Goal: Information Seeking & Learning: Find specific fact

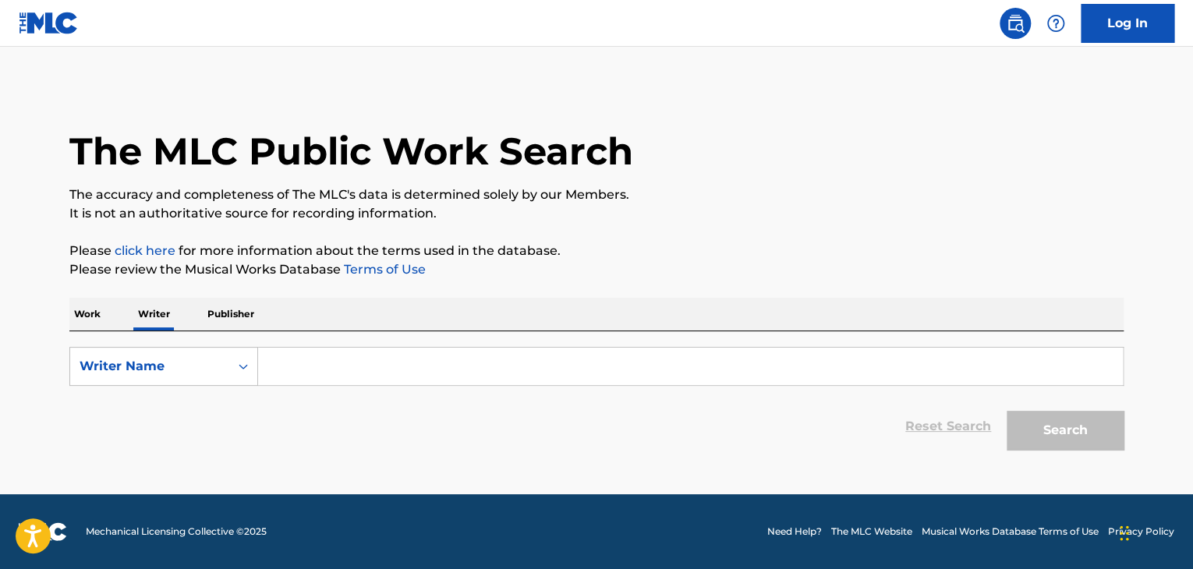
click at [79, 317] on p "Work" at bounding box center [87, 314] width 36 height 33
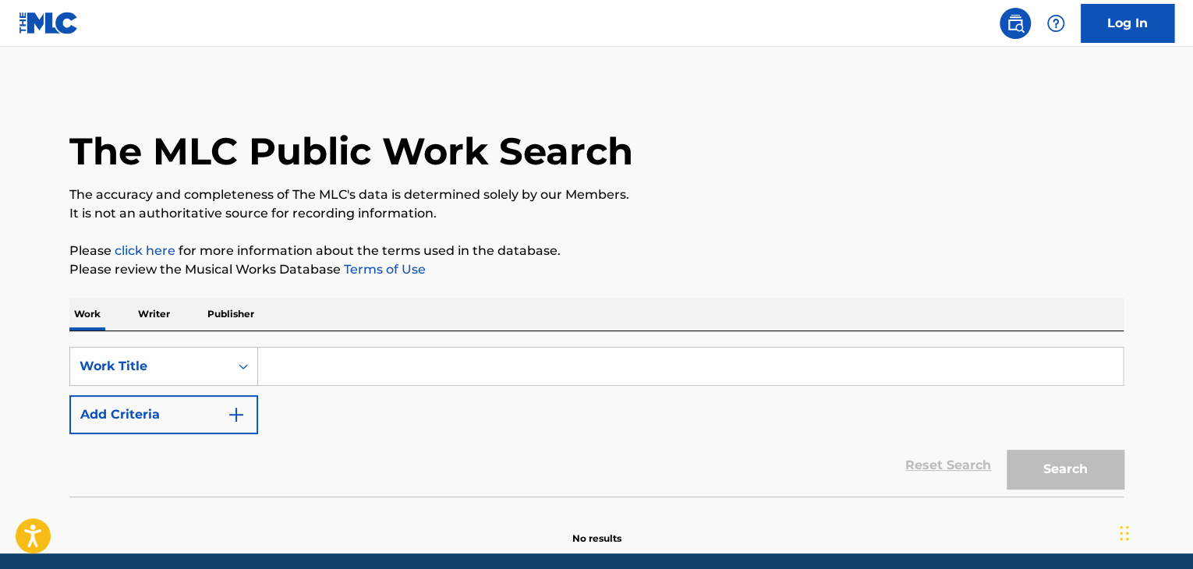
click at [168, 324] on p "Writer" at bounding box center [153, 314] width 41 height 33
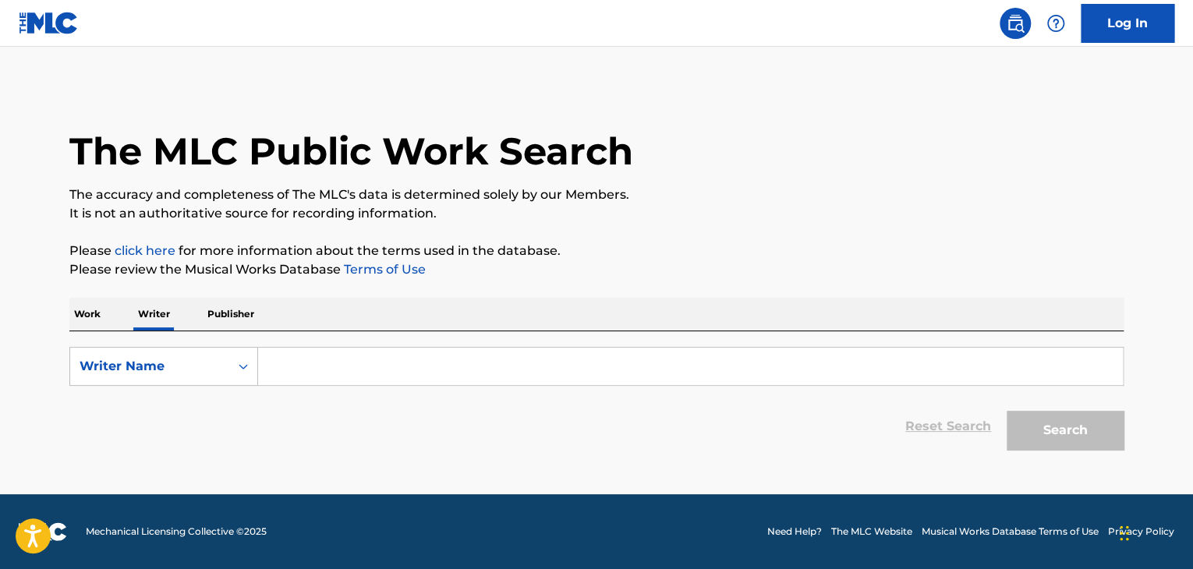
click at [254, 321] on p "Publisher" at bounding box center [231, 314] width 56 height 33
click at [151, 319] on p "Writer" at bounding box center [153, 314] width 41 height 33
click at [87, 319] on p "Work" at bounding box center [87, 314] width 36 height 33
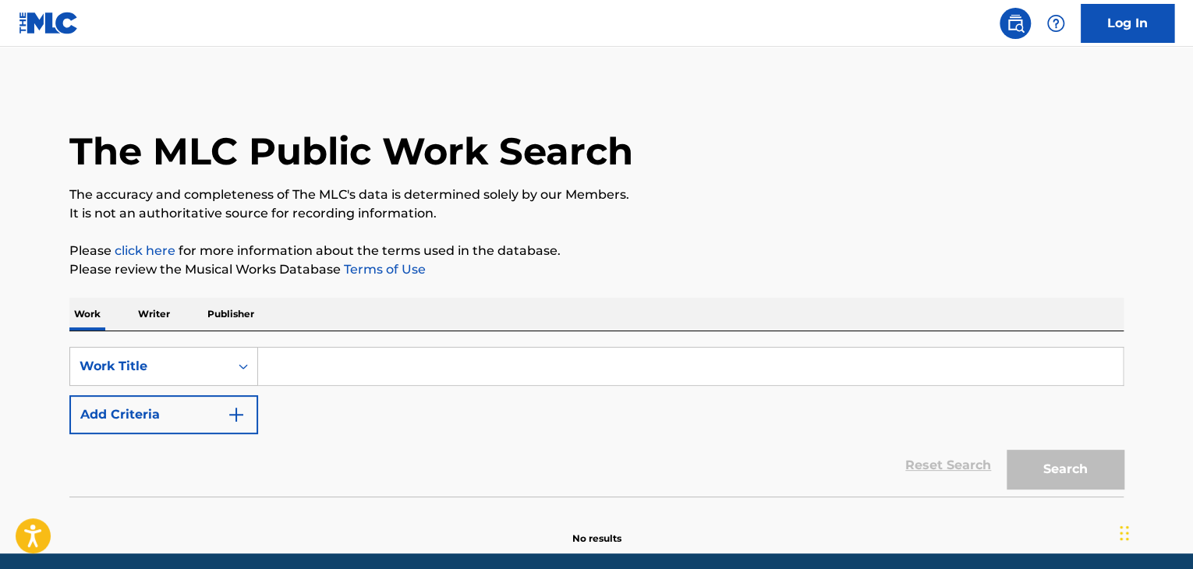
click at [154, 319] on p "Writer" at bounding box center [153, 314] width 41 height 33
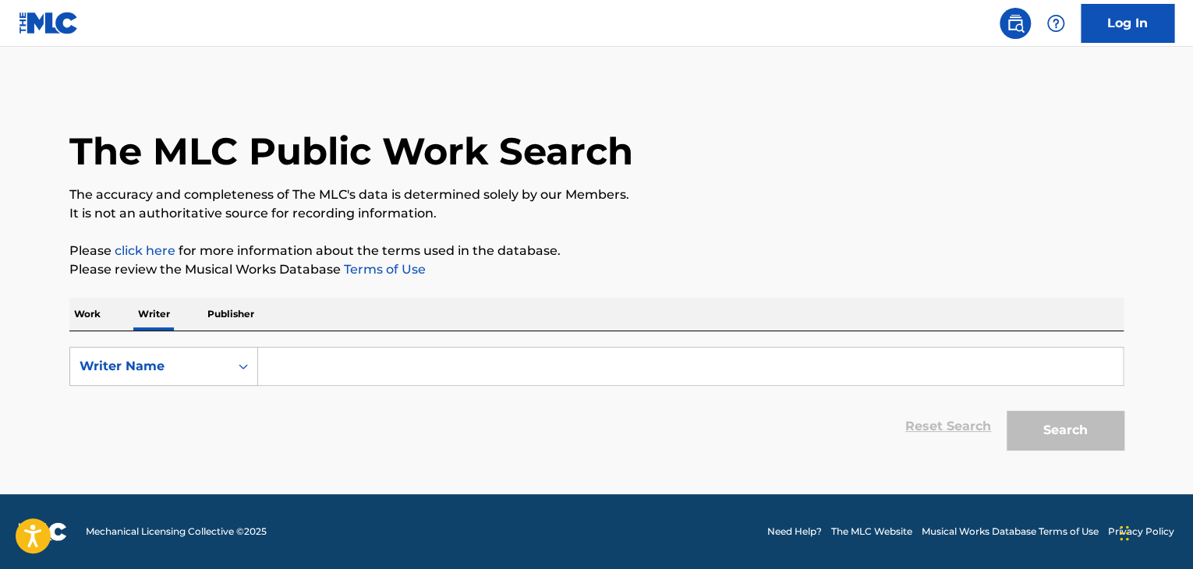
click at [200, 291] on div "The MLC Public Work Search The accuracy and completeness of The MLC's data is d…" at bounding box center [597, 272] width 1092 height 372
click at [100, 315] on p "Work" at bounding box center [87, 314] width 36 height 33
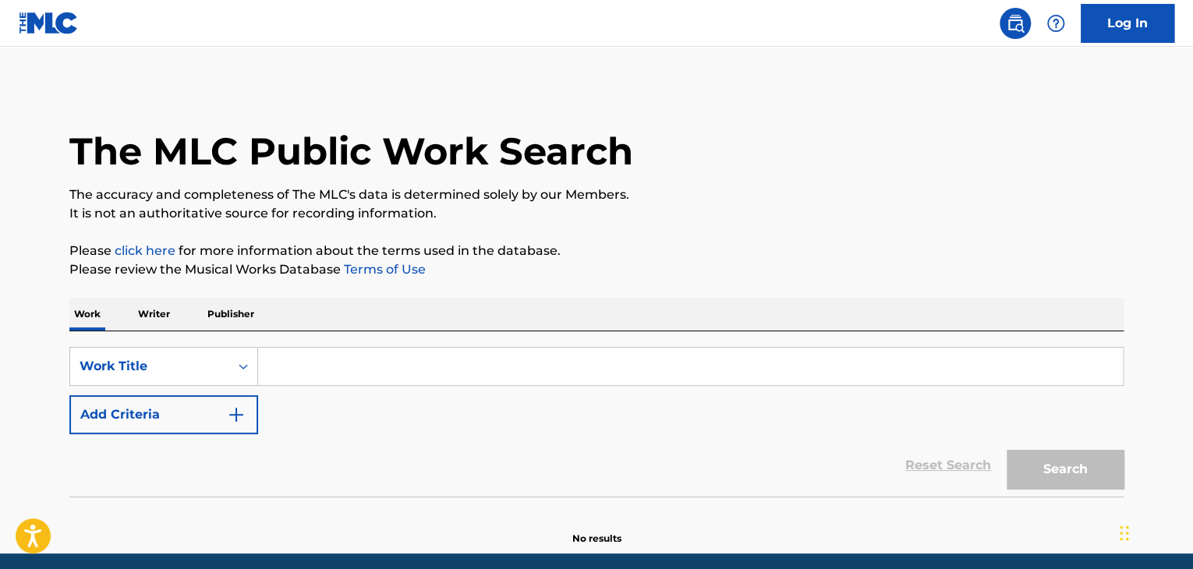
click at [145, 320] on p "Writer" at bounding box center [153, 314] width 41 height 33
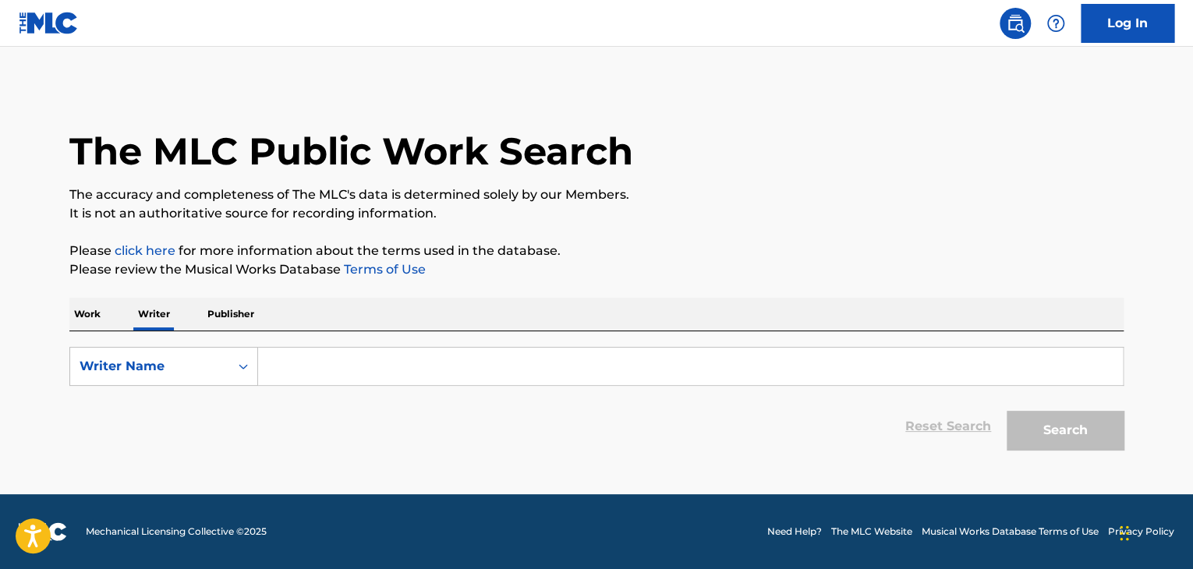
click at [231, 317] on p "Publisher" at bounding box center [231, 314] width 56 height 33
click at [164, 314] on p "Writer" at bounding box center [153, 314] width 41 height 33
click at [78, 323] on p "Work" at bounding box center [87, 314] width 36 height 33
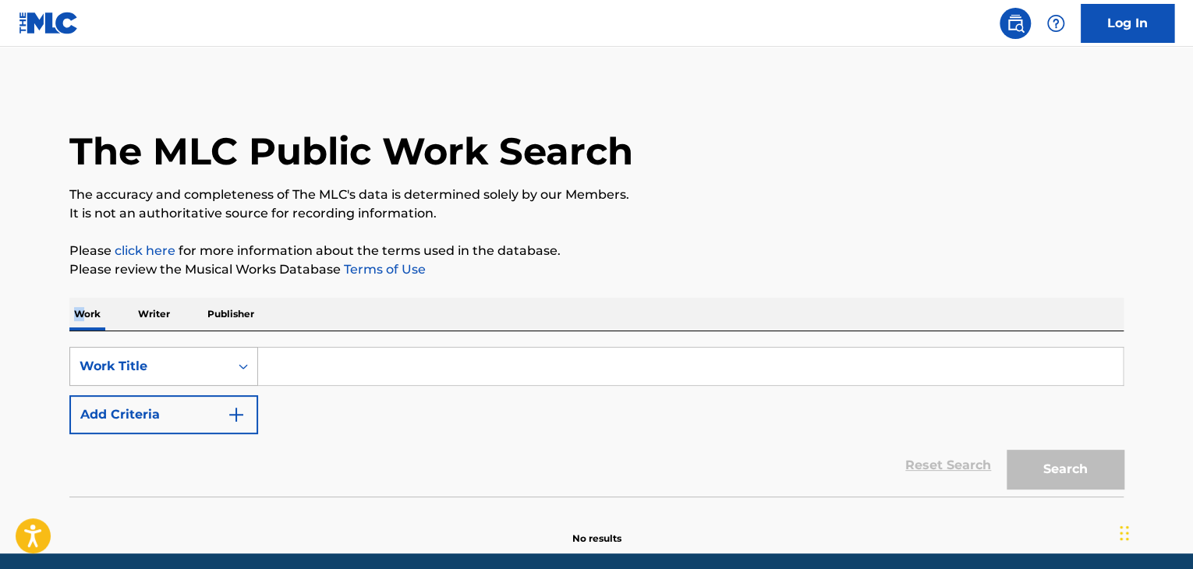
click at [177, 360] on div "Work Title" at bounding box center [150, 366] width 140 height 19
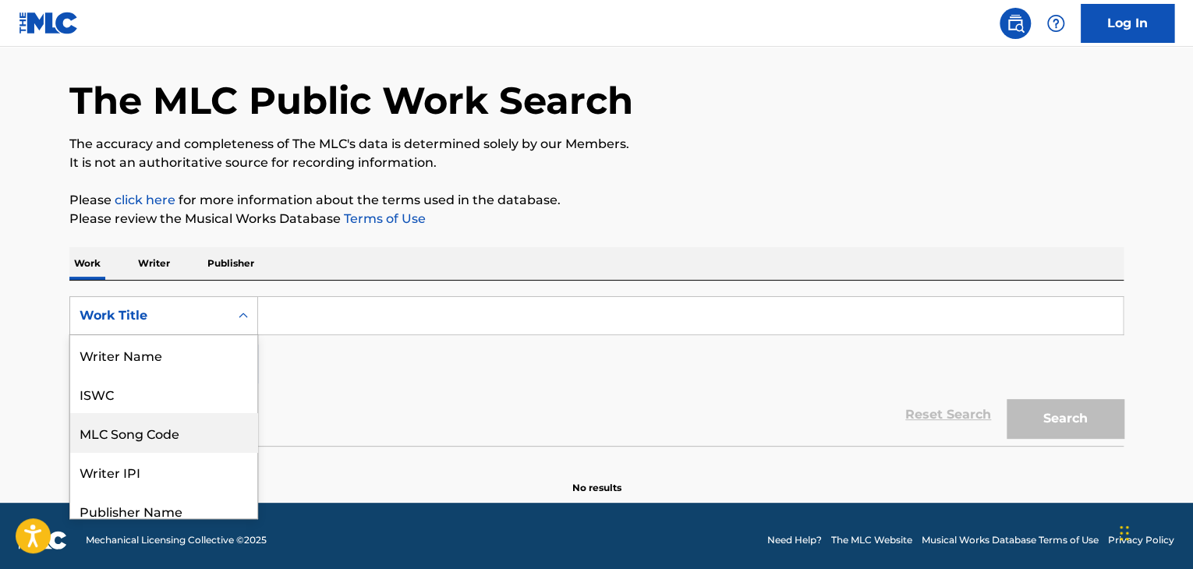
scroll to position [78, 0]
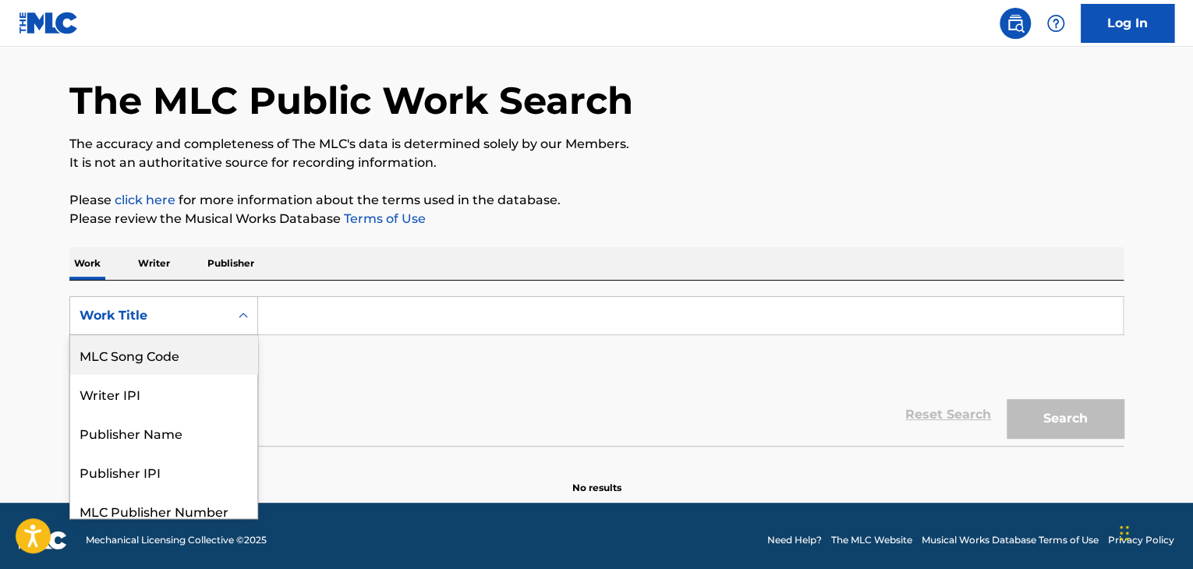
click at [162, 367] on div "MLC Song Code" at bounding box center [163, 354] width 187 height 39
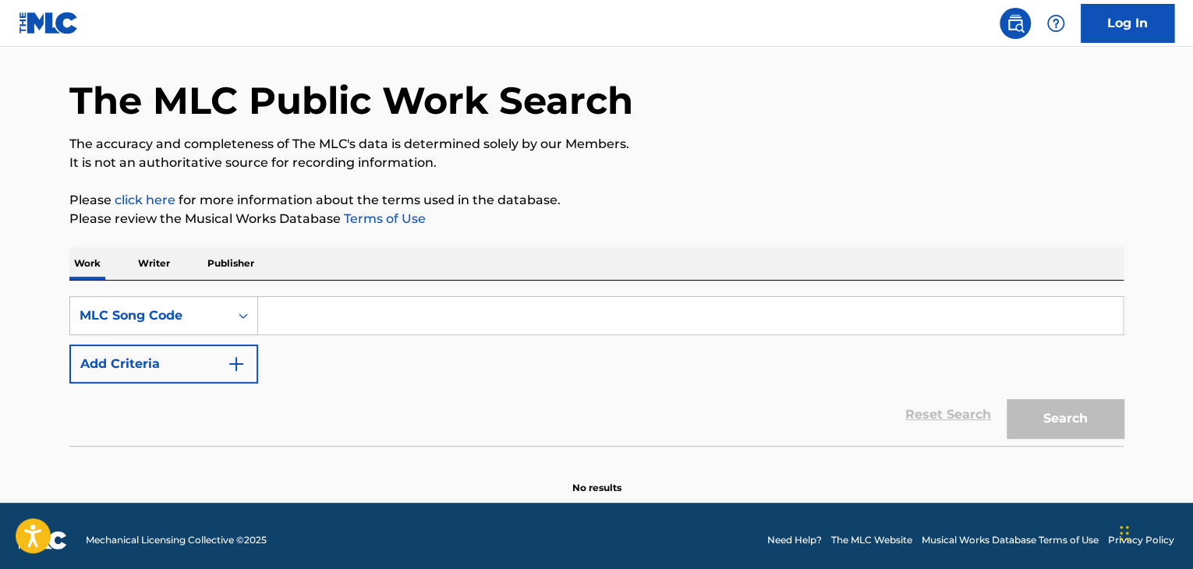
click at [324, 316] on input "Search Form" at bounding box center [690, 315] width 865 height 37
paste input "LE1GOY"
type input "LE1GOY"
click at [1053, 409] on button "Search" at bounding box center [1065, 418] width 117 height 39
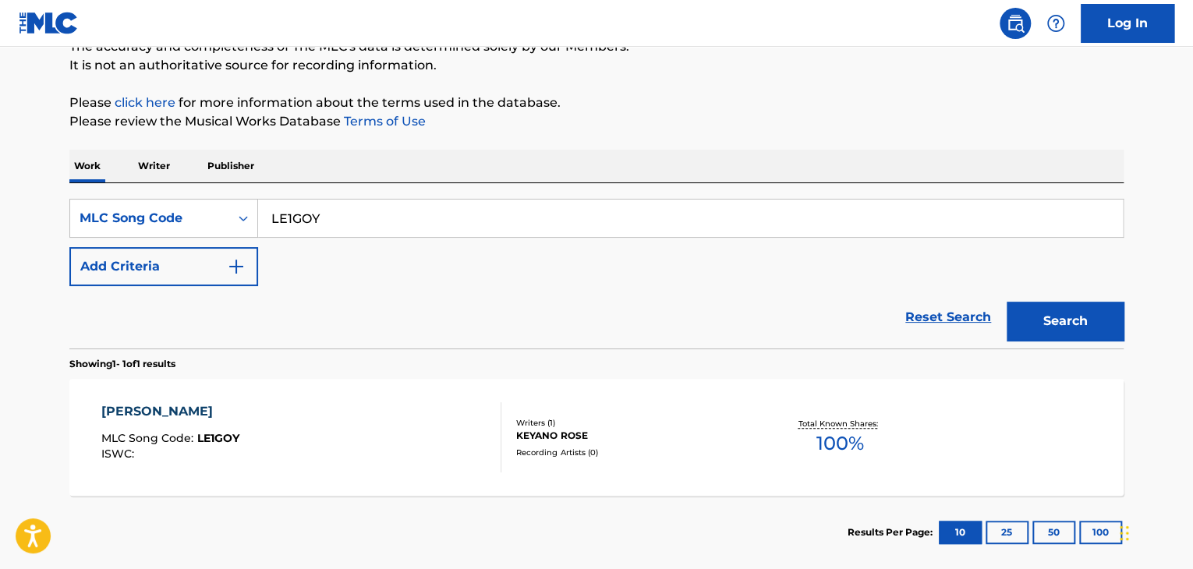
scroll to position [207, 0]
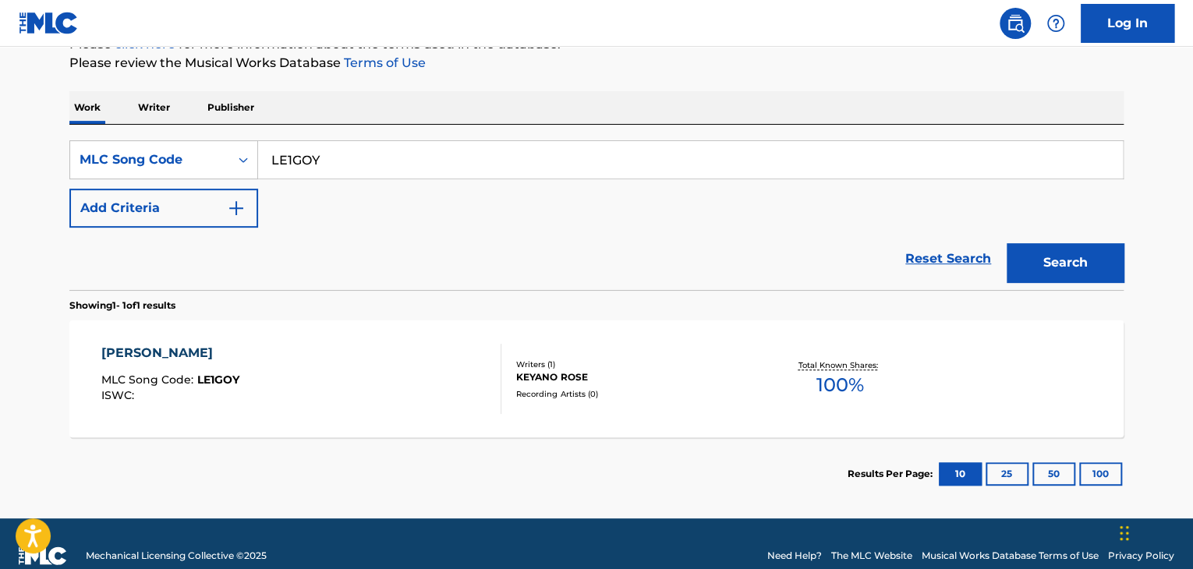
click at [415, 367] on div "[PERSON_NAME] MLC Song Code : LE1GOY ISWC :" at bounding box center [301, 379] width 401 height 70
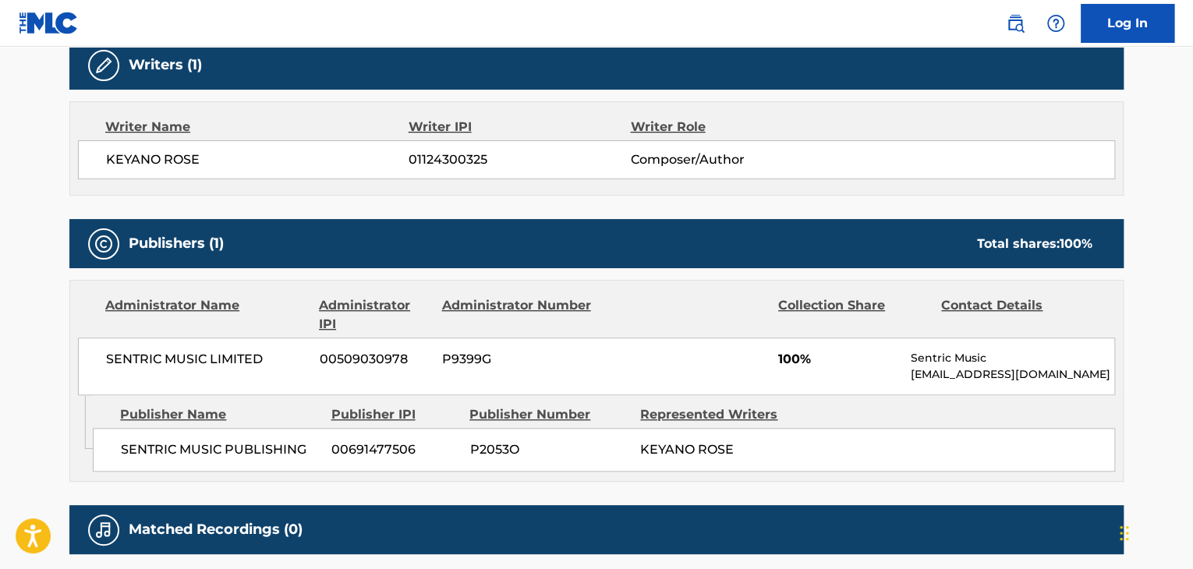
scroll to position [546, 0]
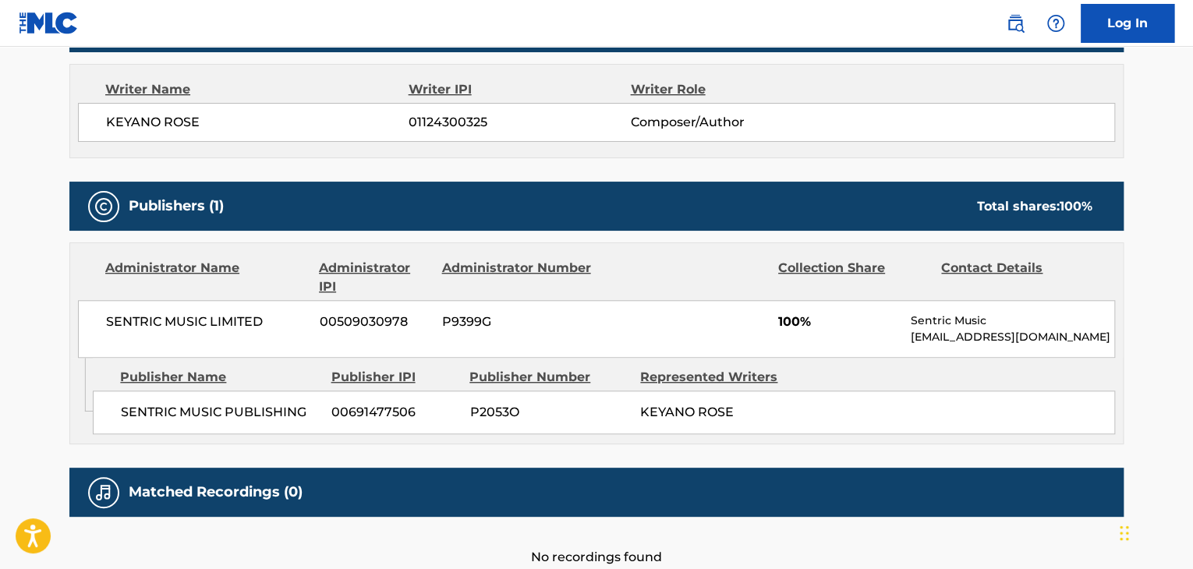
click at [225, 321] on span "SENTRIC MUSIC LIMITED" at bounding box center [207, 322] width 202 height 19
drag, startPoint x: 225, startPoint y: 321, endPoint x: 178, endPoint y: 119, distance: 206.6
click at [178, 119] on span "KEYANO ROSE" at bounding box center [257, 122] width 303 height 19
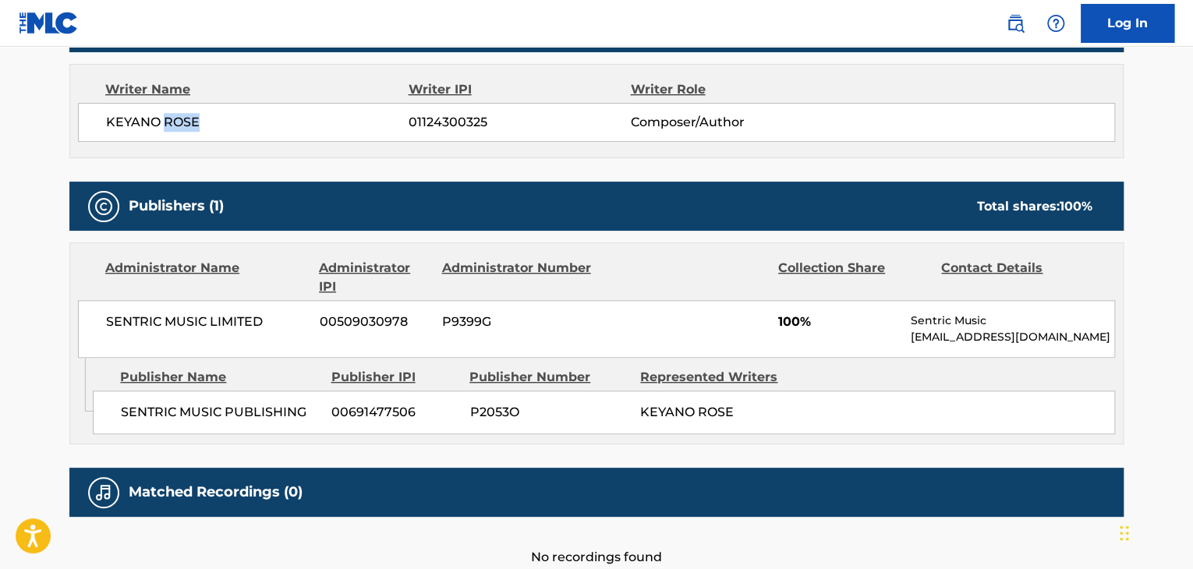
click at [178, 119] on span "KEYANO ROSE" at bounding box center [257, 122] width 303 height 19
copy div "KEYANO ROSE"
click at [523, 129] on span "01124300325" at bounding box center [519, 122] width 221 height 19
click at [437, 123] on span "01124300325" at bounding box center [519, 122] width 221 height 19
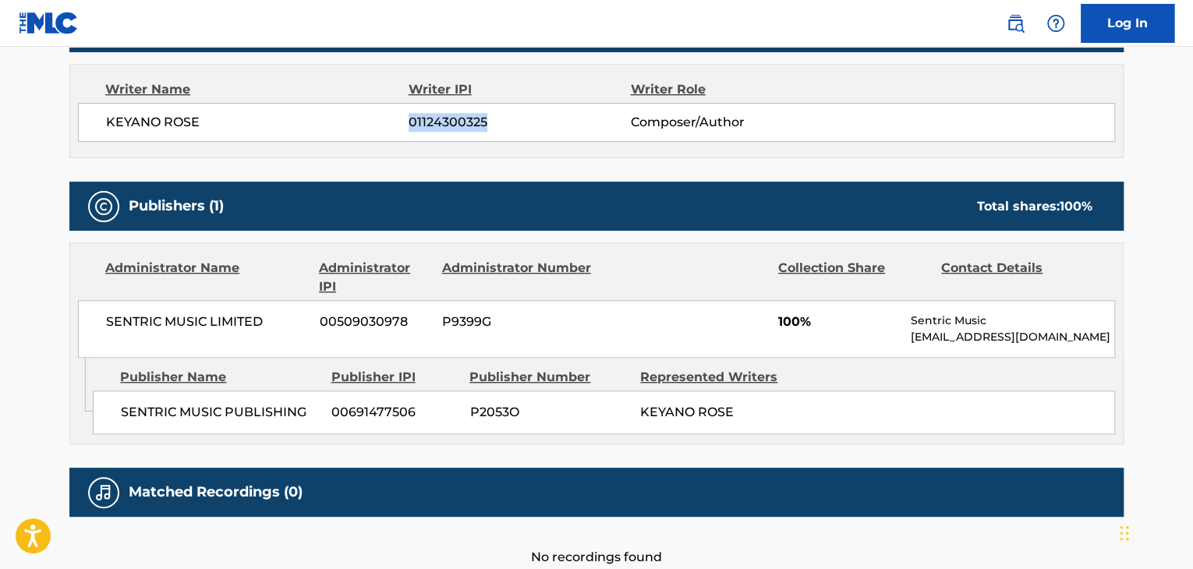
click at [437, 123] on span "01124300325" at bounding box center [519, 122] width 221 height 19
copy span "01124300325"
click at [221, 314] on span "SENTRIC MUSIC LIMITED" at bounding box center [207, 322] width 202 height 19
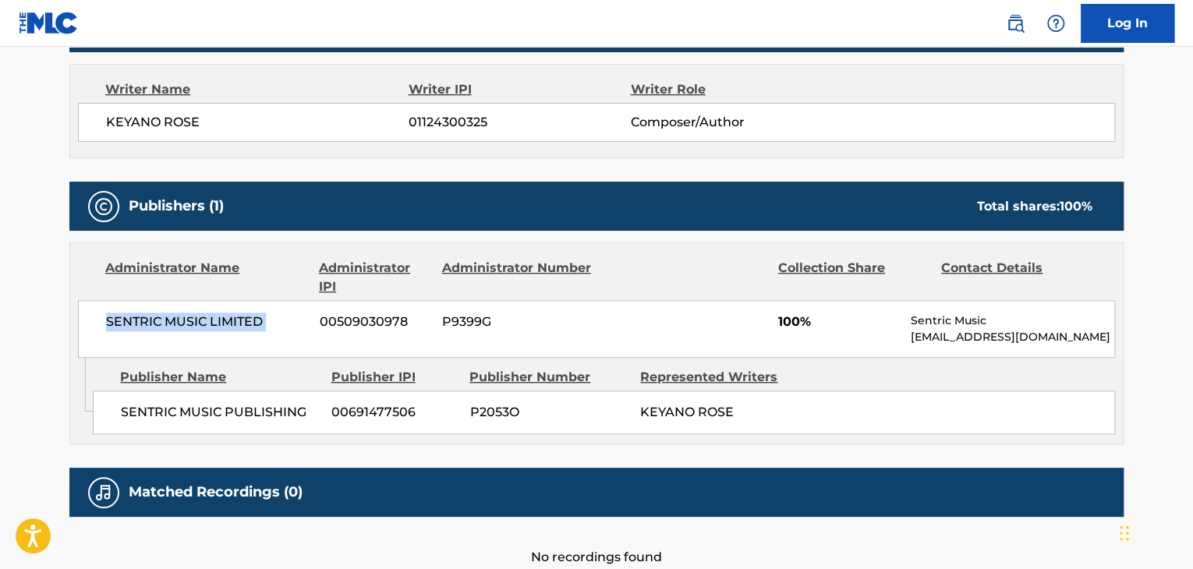
copy div "SENTRIC MUSIC LIMITED"
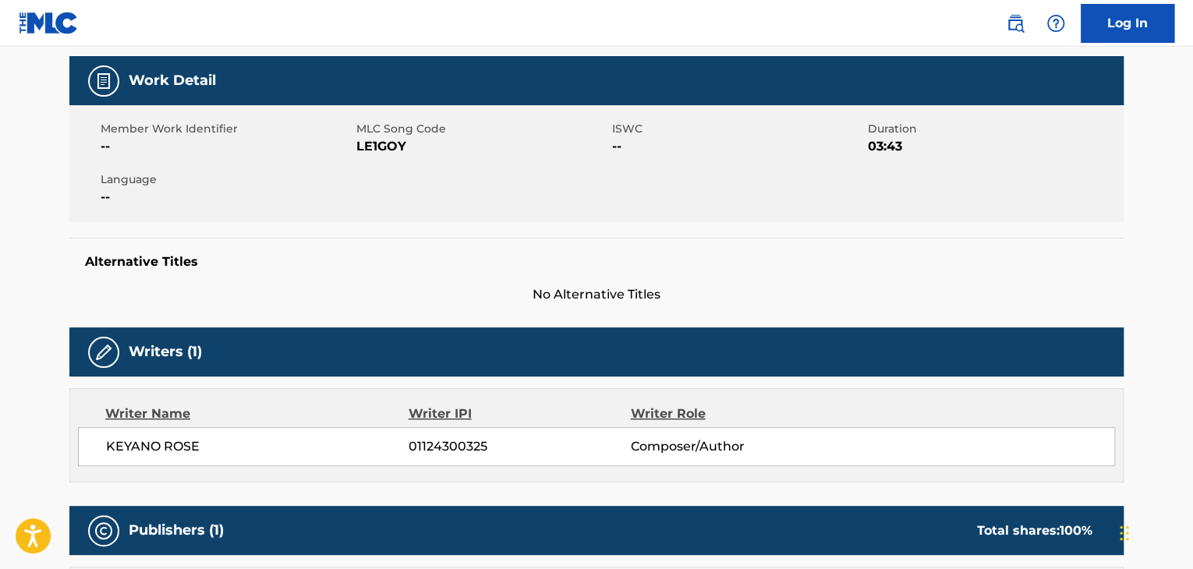
scroll to position [156, 0]
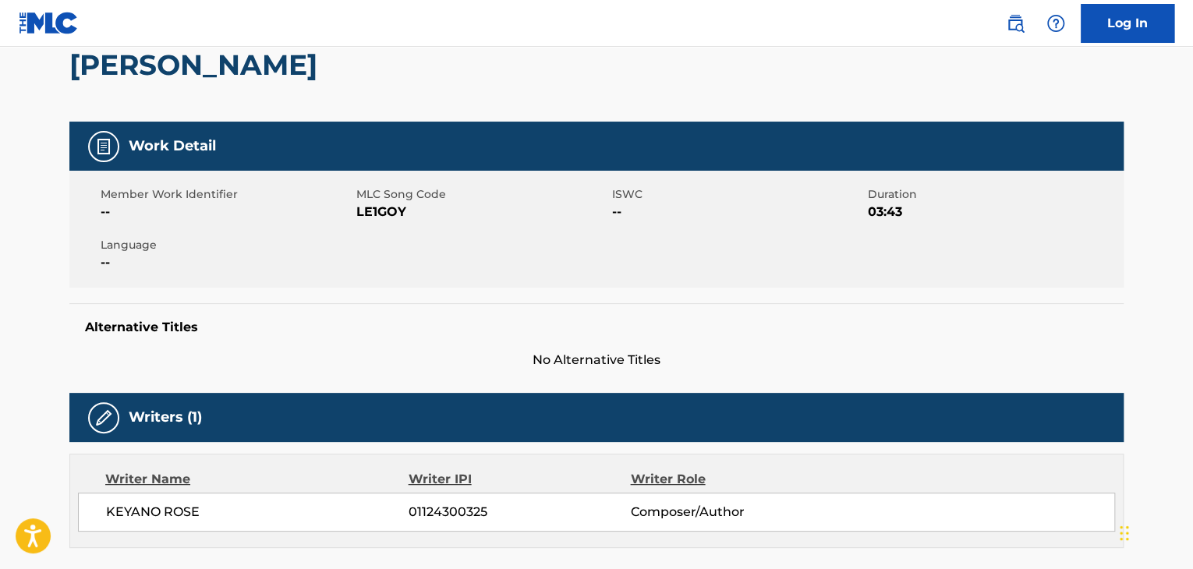
click at [370, 210] on span "LE1GOY" at bounding box center [482, 212] width 252 height 19
drag, startPoint x: 370, startPoint y: 210, endPoint x: 320, endPoint y: 229, distance: 54.0
click at [320, 229] on div "Member Work Identifier -- MLC Song Code LE1GOY ISWC -- Duration 03:43 Language …" at bounding box center [596, 229] width 1054 height 117
